Goal: Find specific page/section

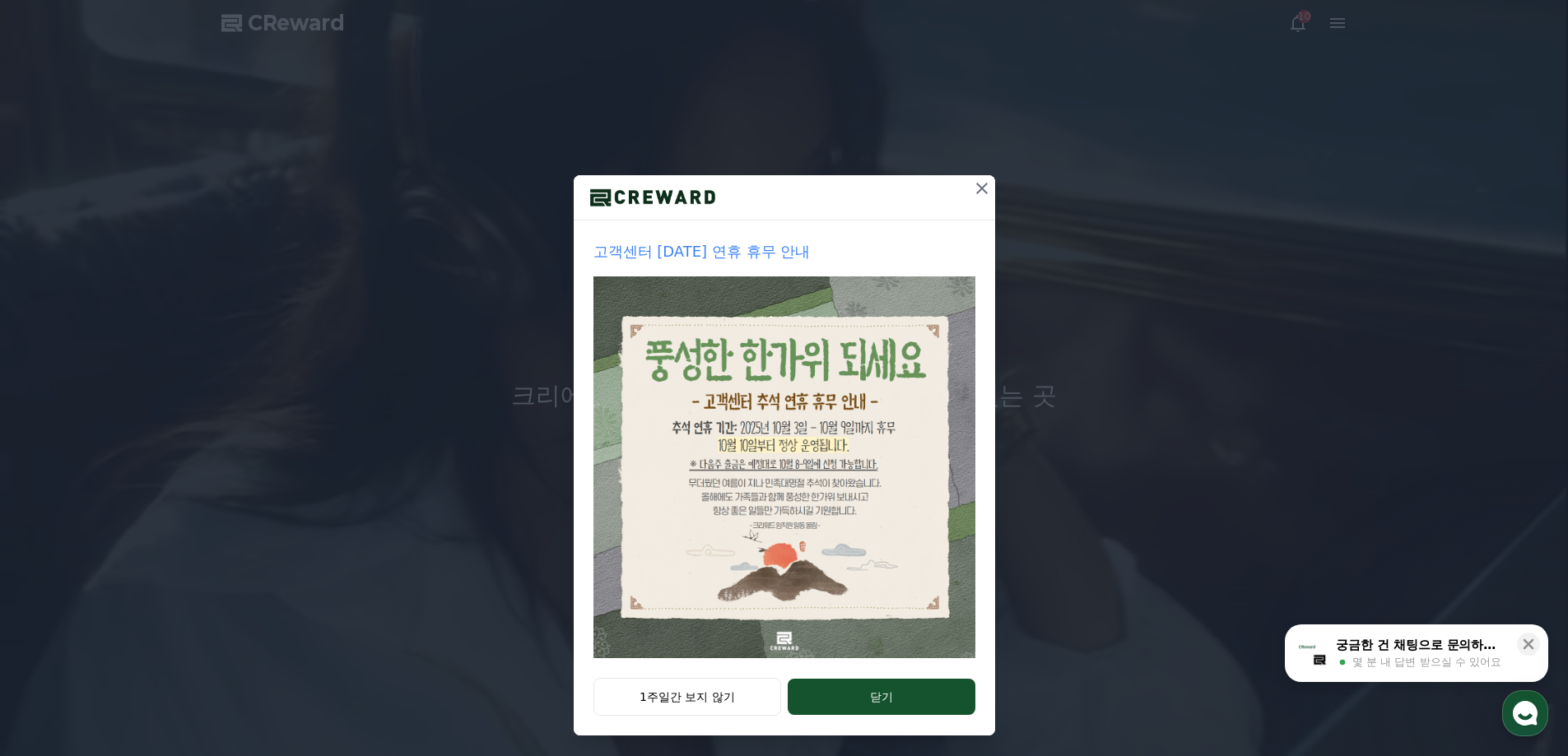
scroll to position [28, 0]
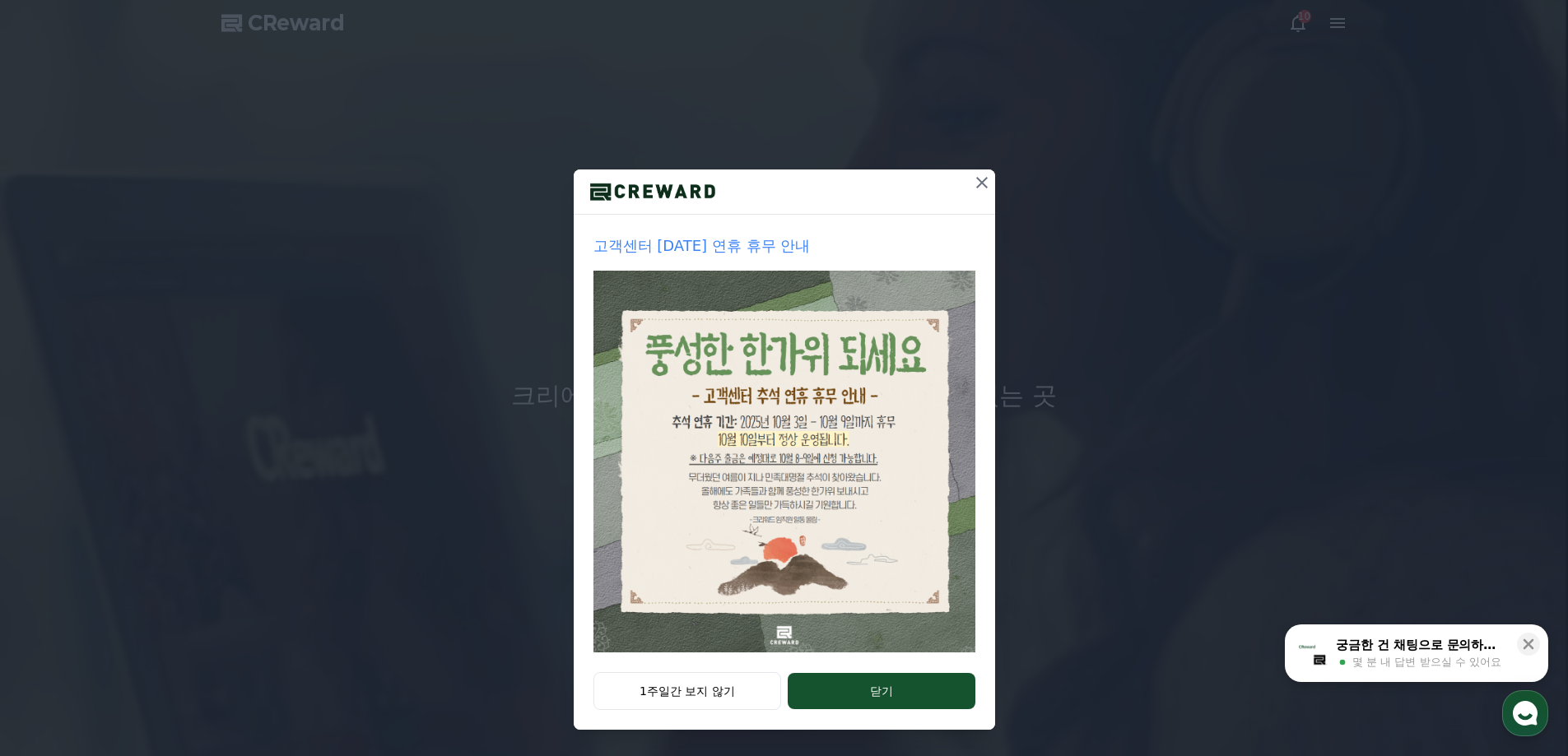
drag, startPoint x: 688, startPoint y: 692, endPoint x: 627, endPoint y: 372, distance: 325.8
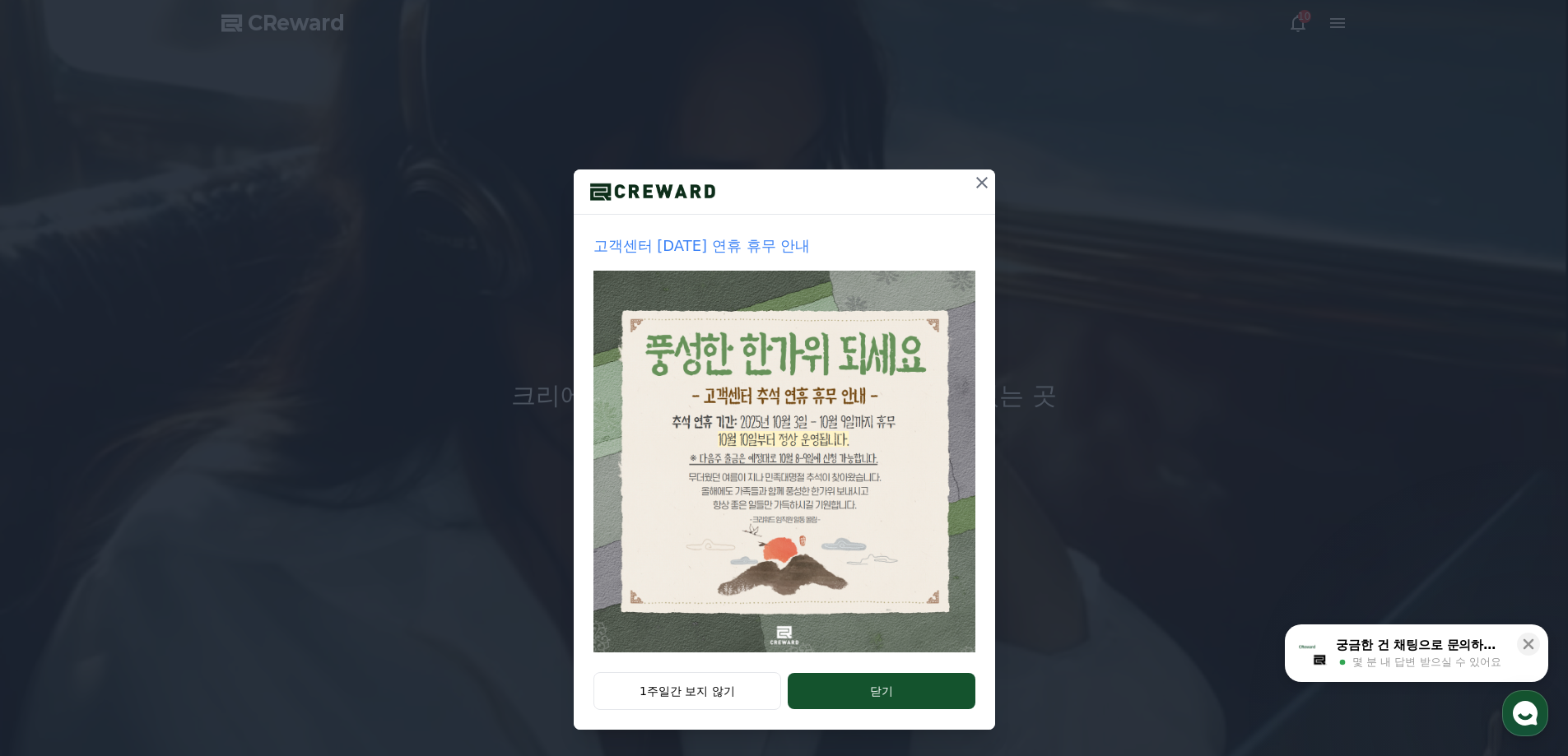
click at [688, 692] on button "1주일간 보지 않기" at bounding box center [687, 691] width 188 height 38
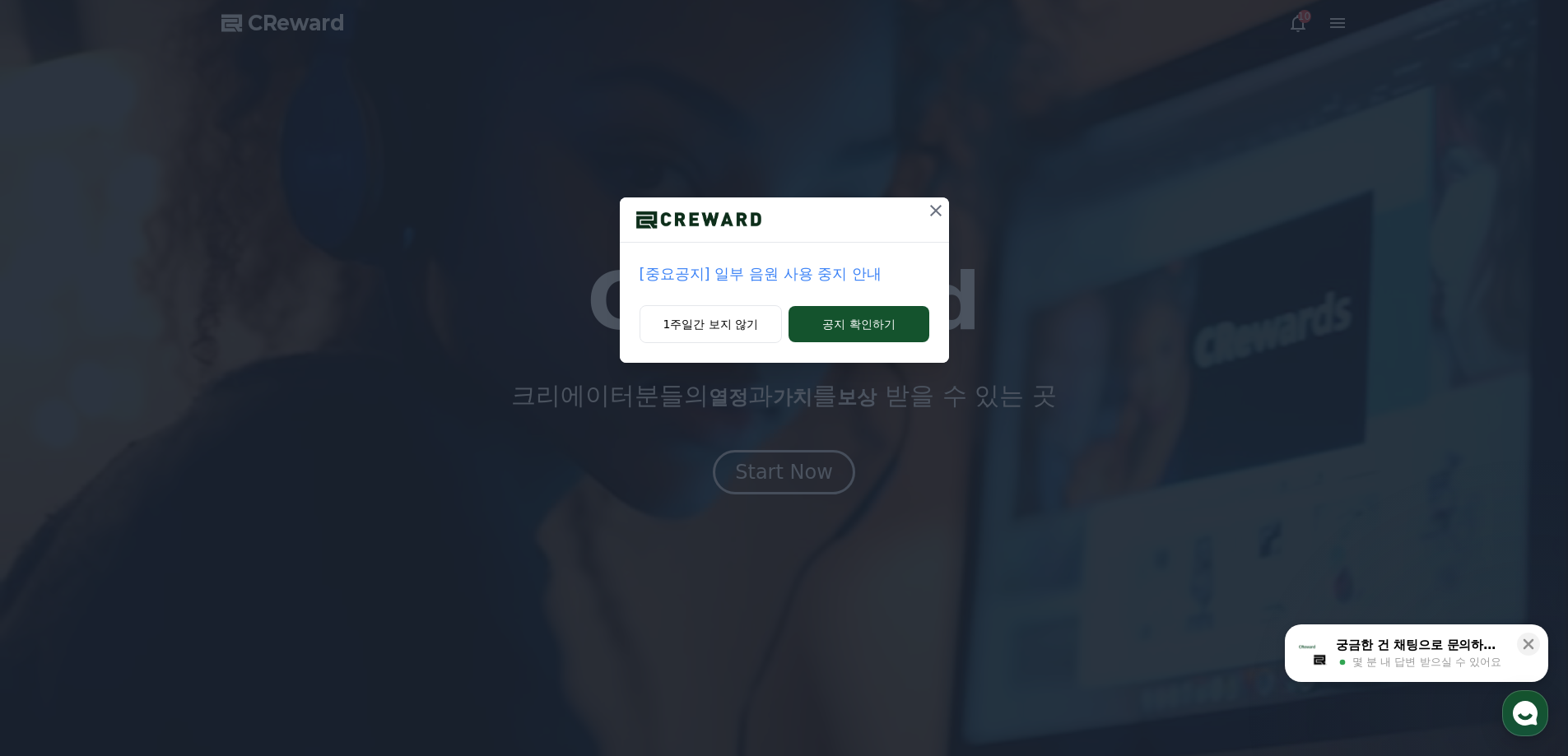
scroll to position [0, 0]
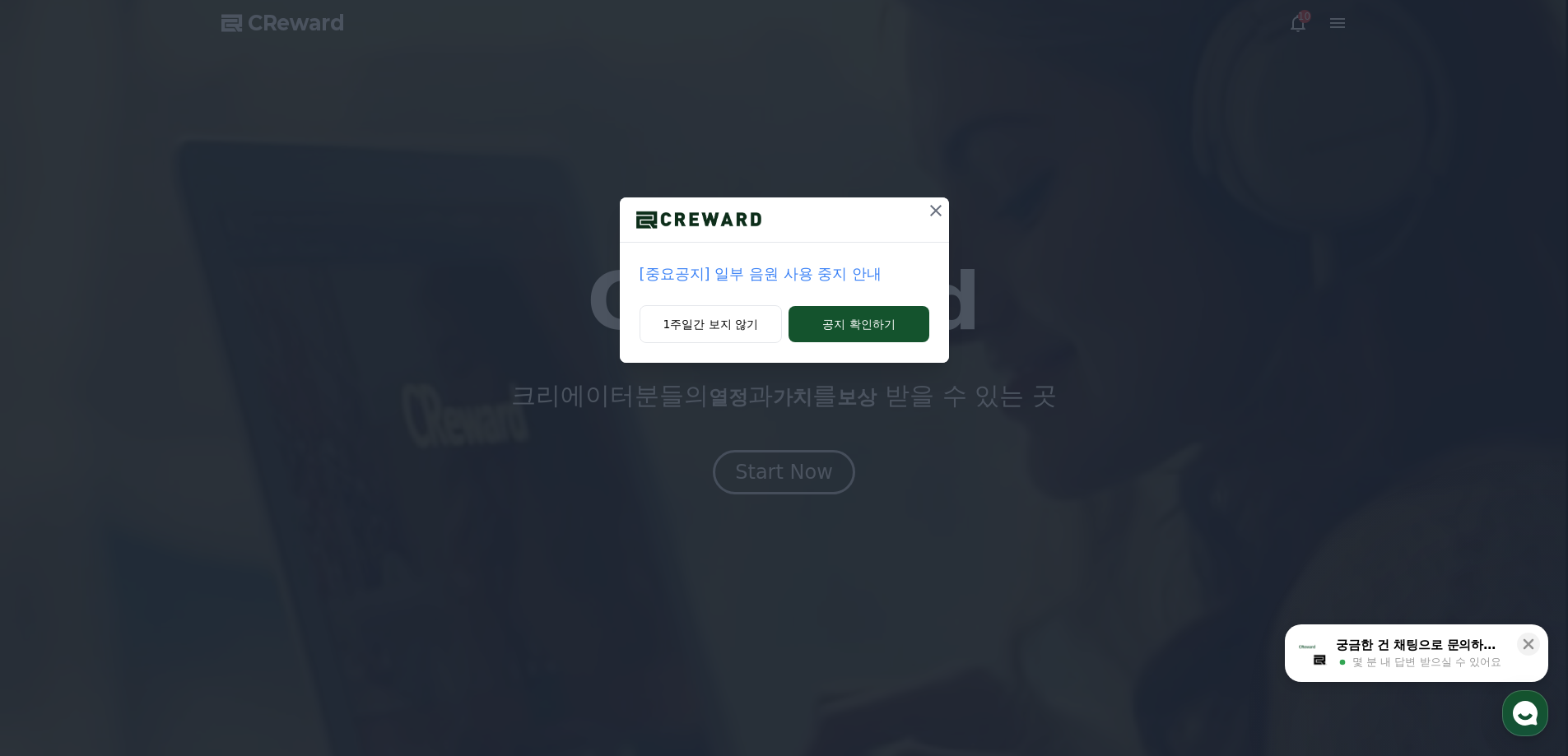
drag, startPoint x: 705, startPoint y: 330, endPoint x: 1535, endPoint y: 371, distance: 831.0
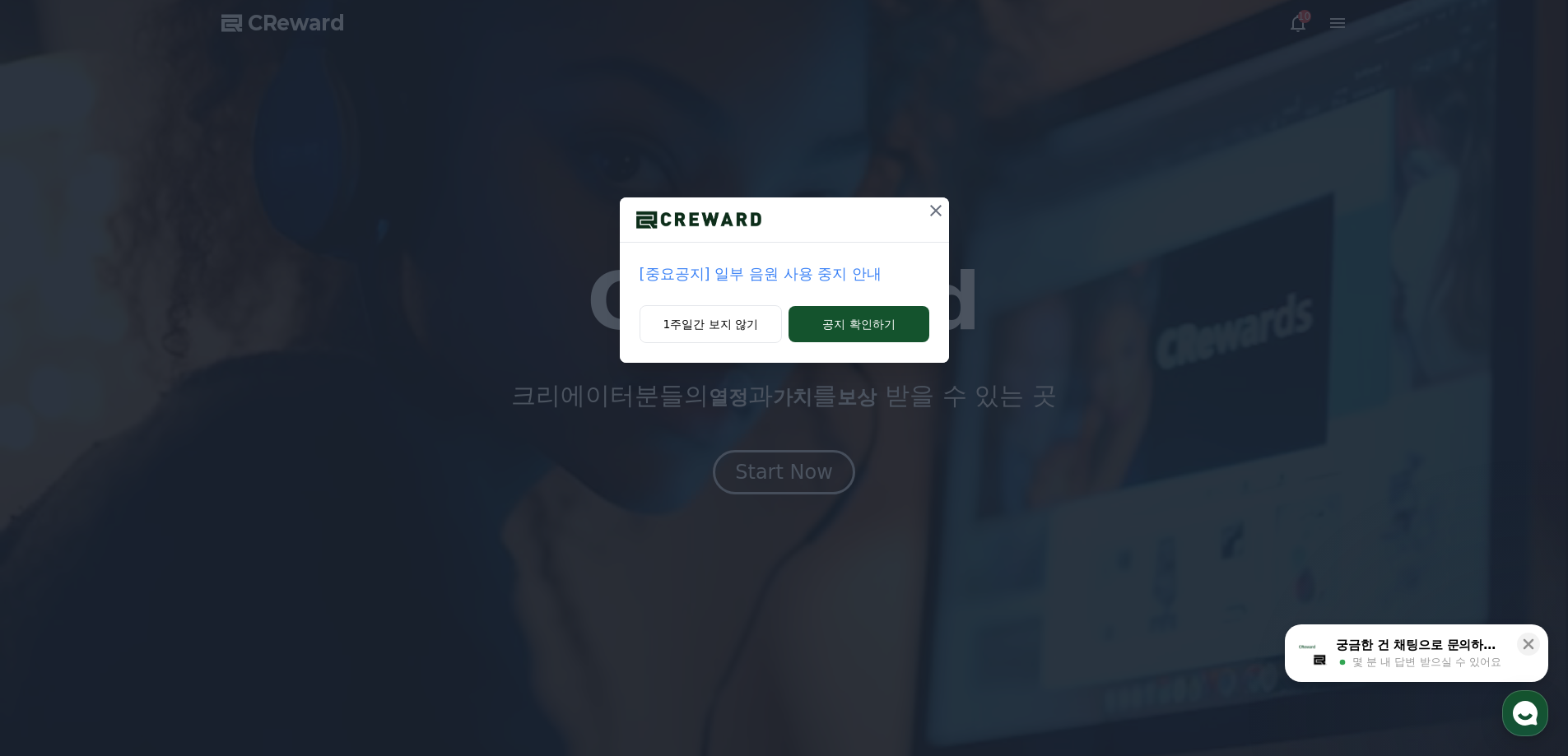
click at [705, 330] on button "1주일간 보지 않기" at bounding box center [711, 324] width 143 height 38
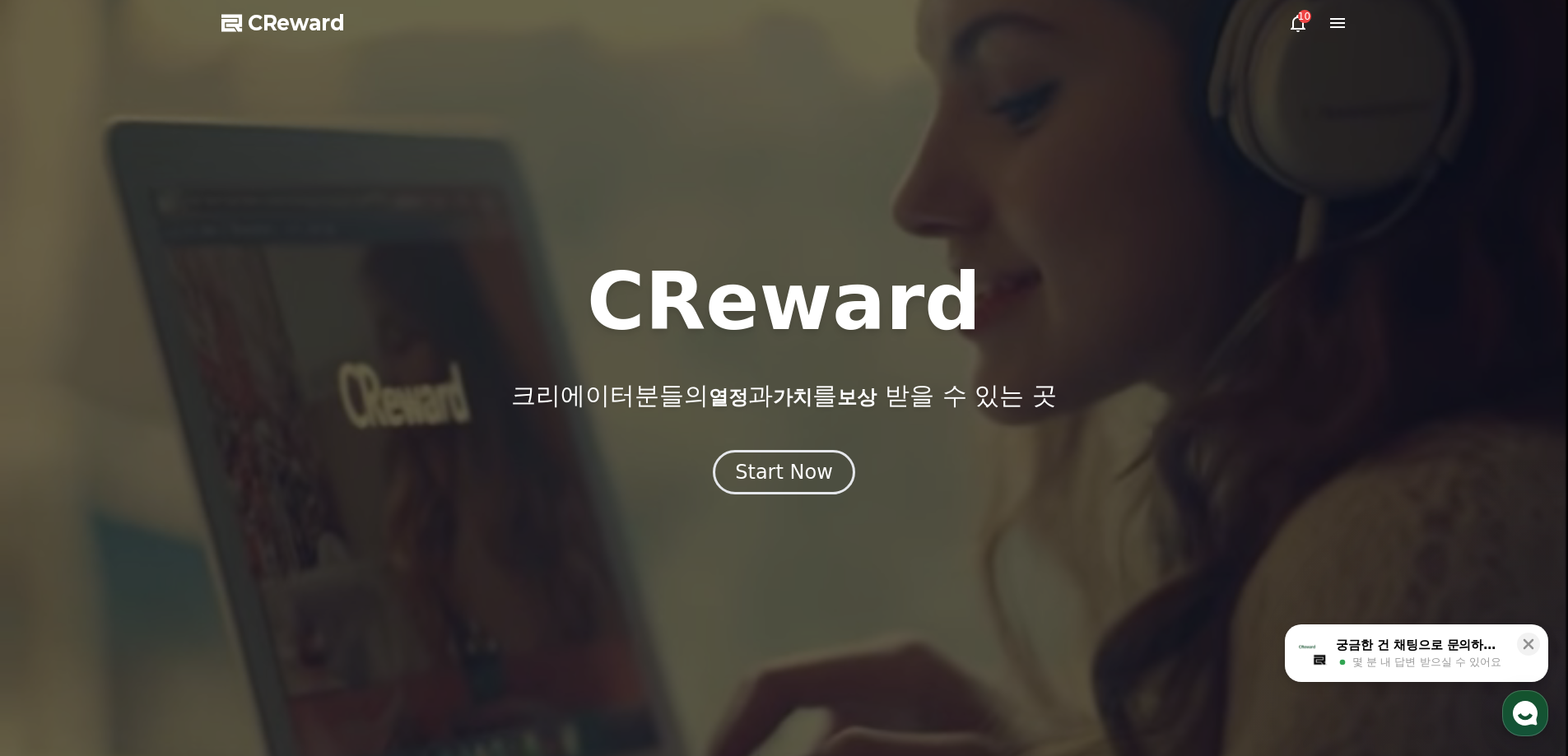
drag, startPoint x: 815, startPoint y: 469, endPoint x: 798, endPoint y: 448, distance: 27.0
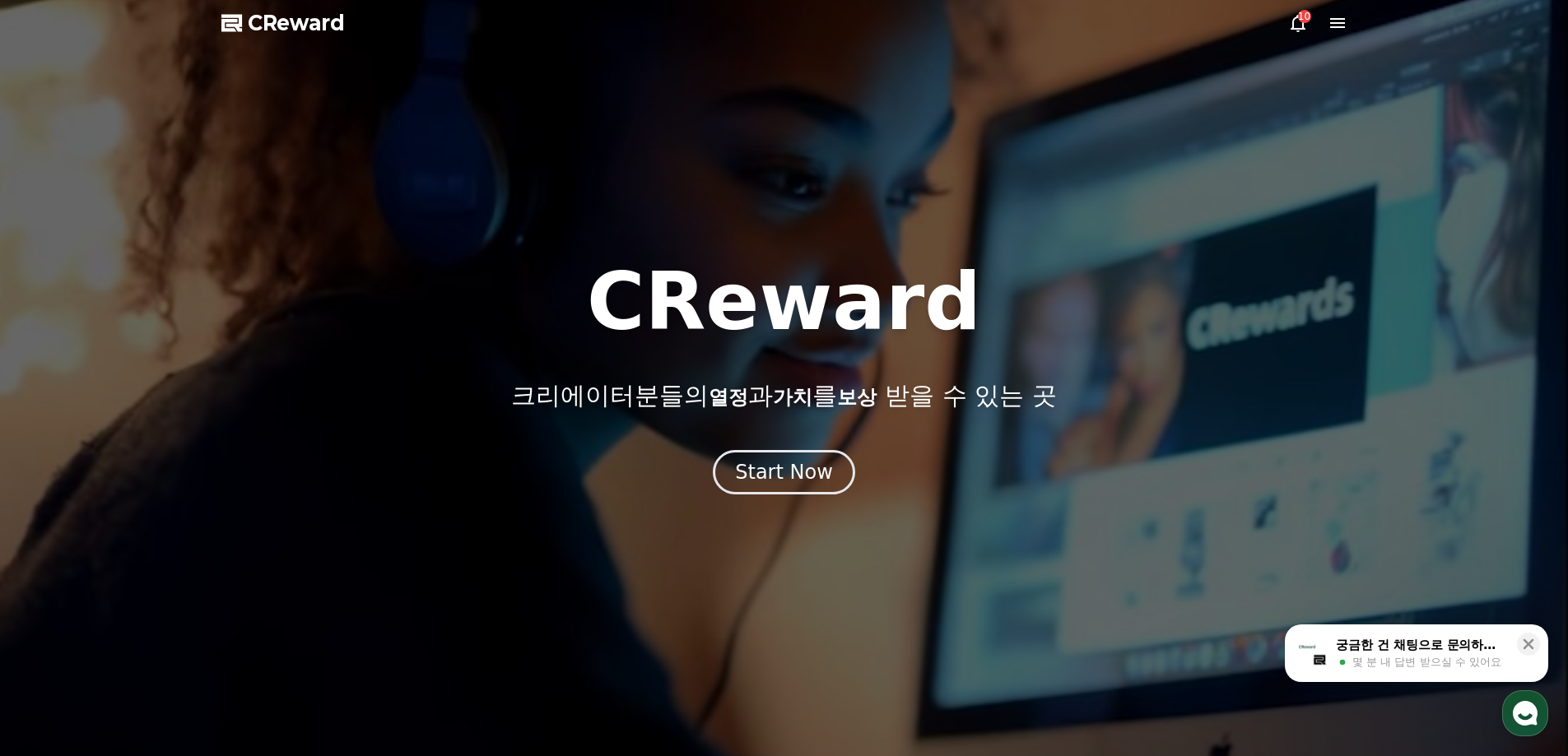
click at [815, 469] on div "Start Now" at bounding box center [784, 471] width 98 height 26
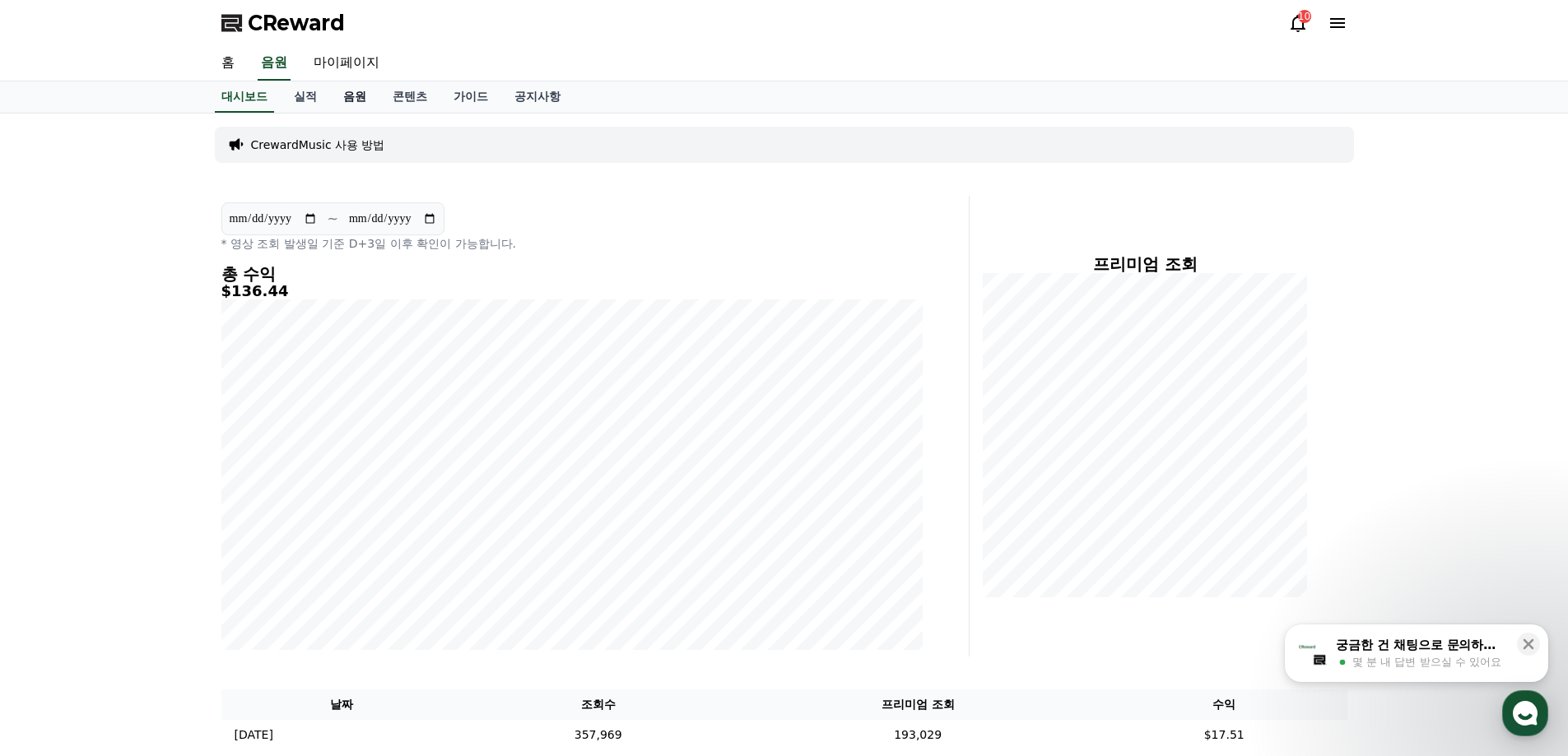
click at [361, 93] on link "음원" at bounding box center [354, 96] width 50 height 32
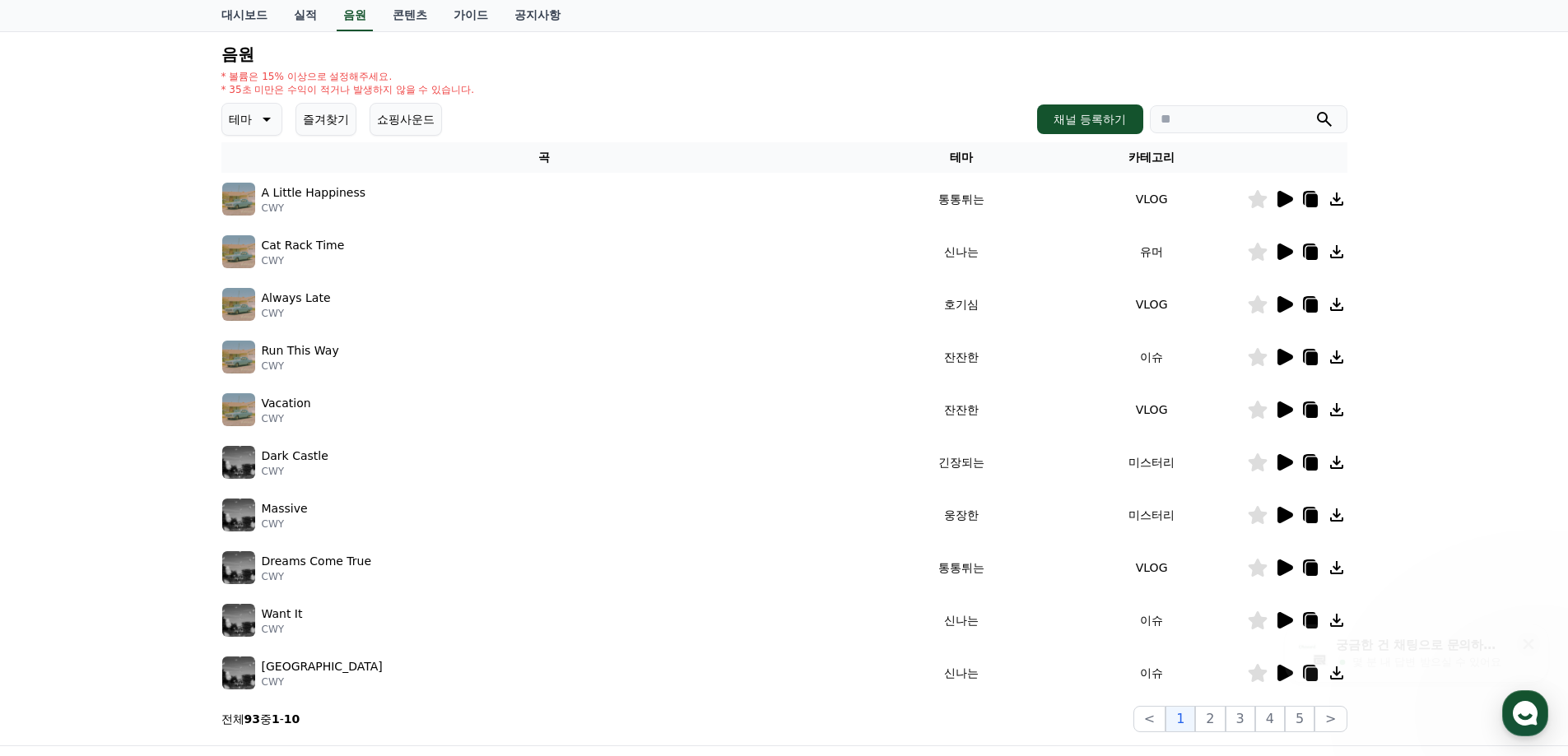
scroll to position [165, 0]
drag, startPoint x: 233, startPoint y: 210, endPoint x: 241, endPoint y: 205, distance: 9.4
click at [234, 210] on img at bounding box center [238, 198] width 33 height 33
drag, startPoint x: 1094, startPoint y: 31, endPoint x: 1077, endPoint y: 58, distance: 31.9
click at [1095, 32] on div "대시보드 실적 음원 콘텐츠 가이드 공지사항" at bounding box center [784, 16] width 1568 height 32
